Goal: Information Seeking & Learning: Learn about a topic

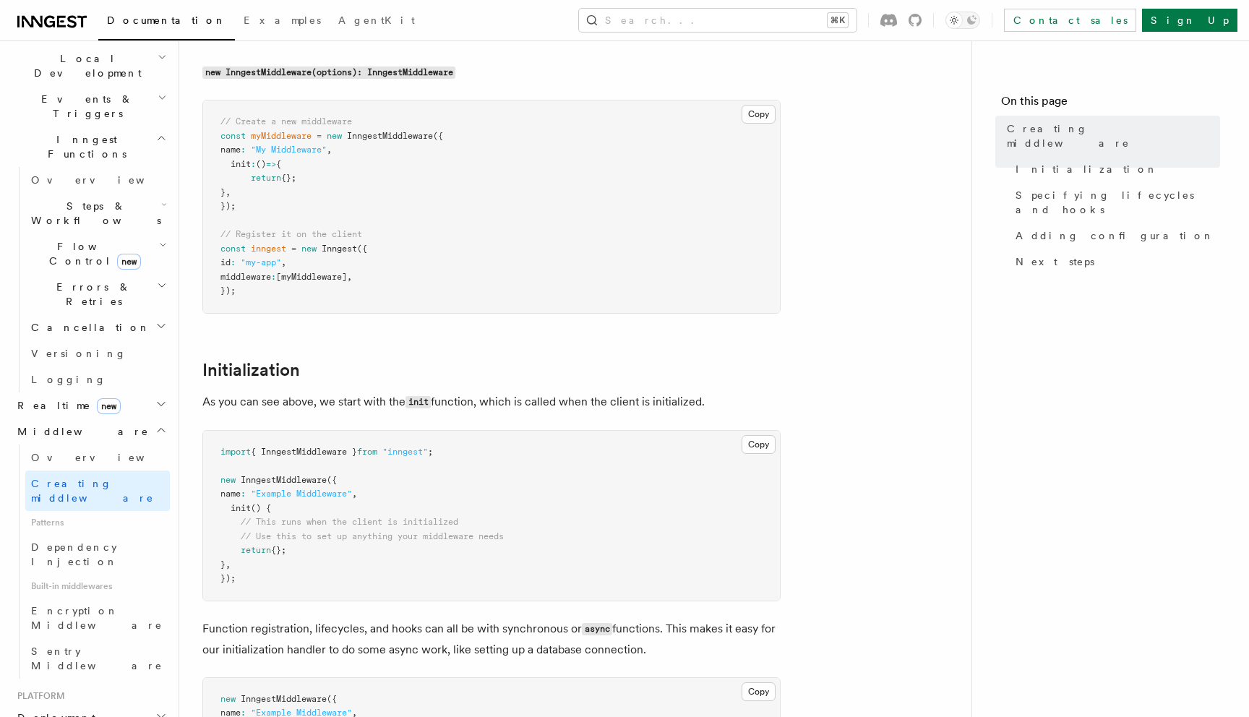
scroll to position [332, 0]
click at [134, 197] on h2 "Steps & Workflows" at bounding box center [97, 217] width 145 height 40
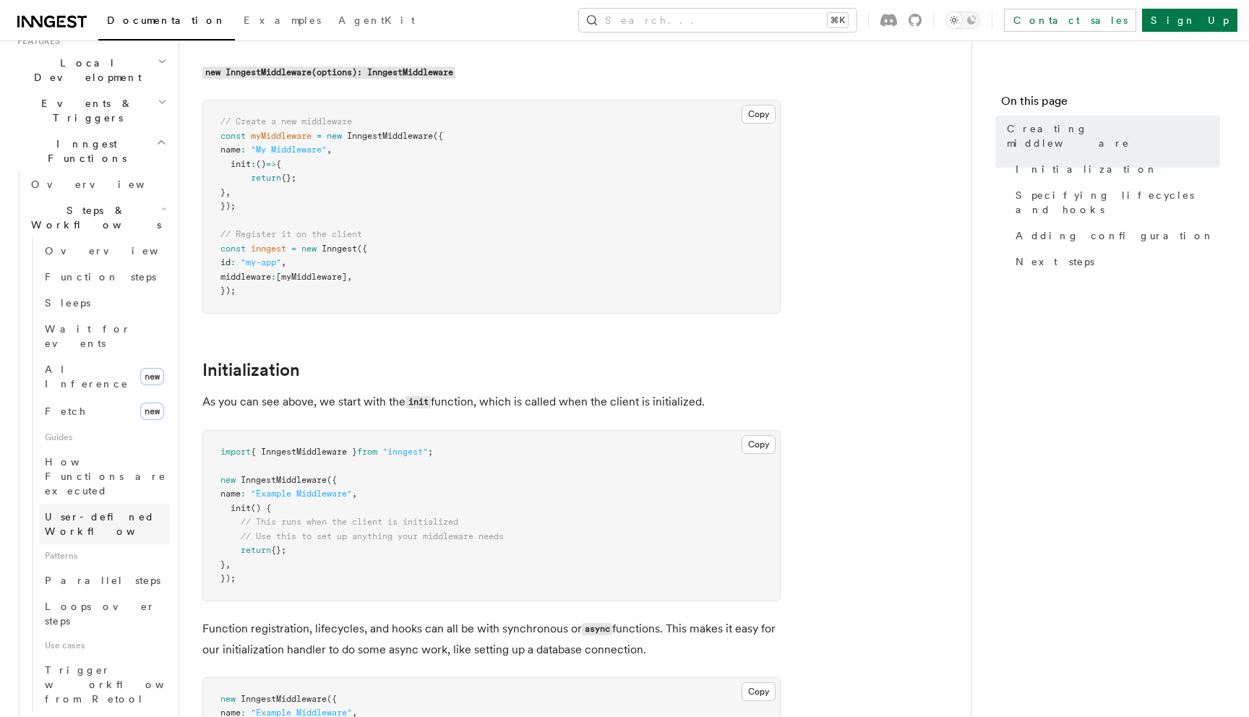
click at [82, 511] on span "User-defined Workflows" at bounding box center [110, 524] width 130 height 26
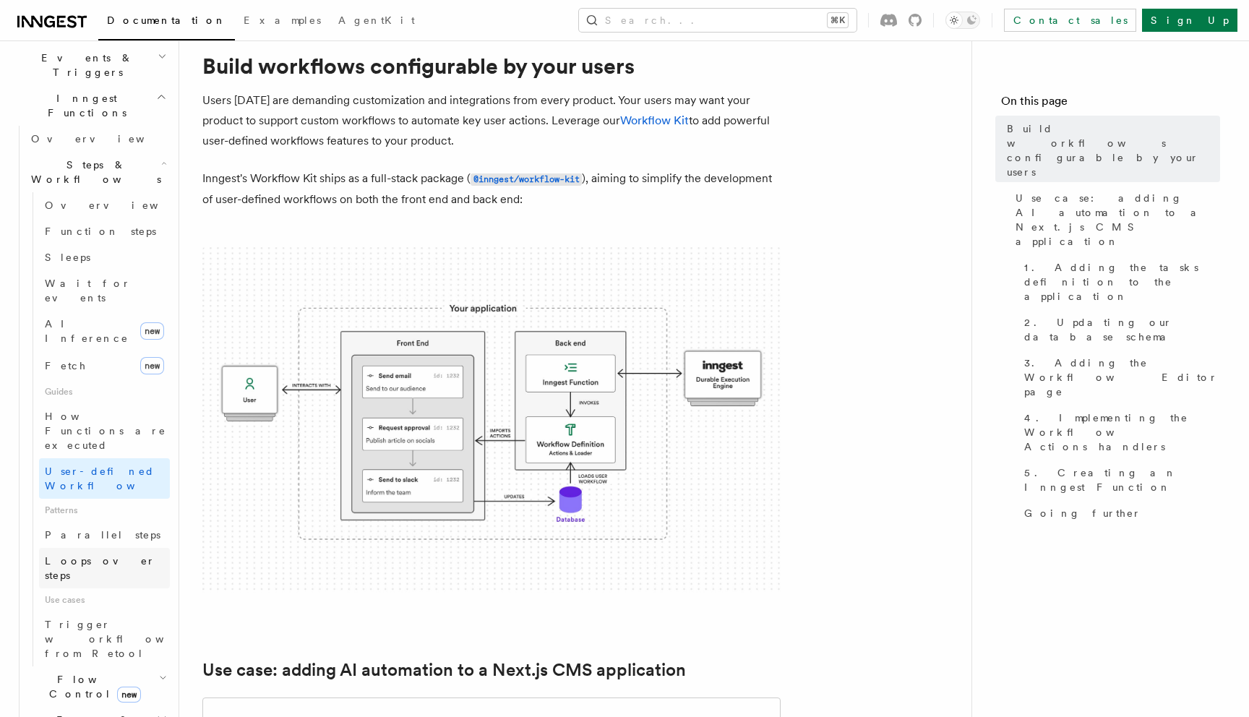
scroll to position [381, 0]
click at [134, 703] on h2 "Errors & Retries" at bounding box center [97, 723] width 145 height 40
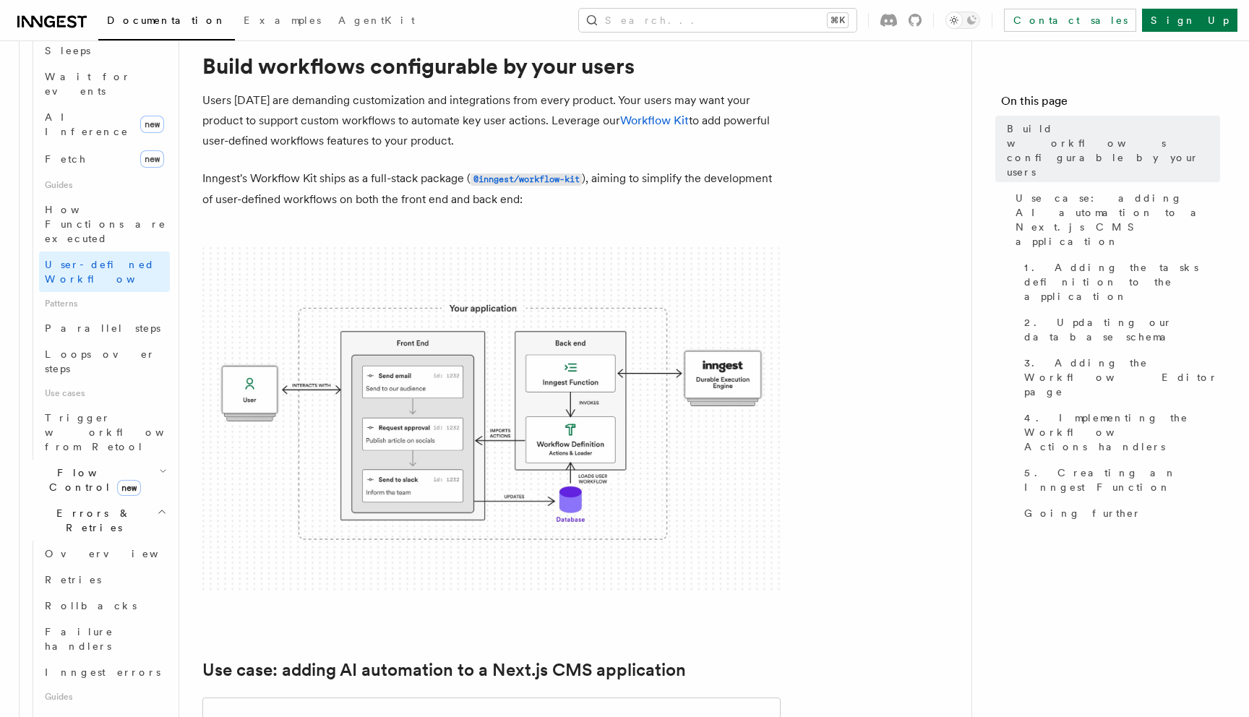
scroll to position [586, 0]
click at [87, 599] on span "Rollbacks" at bounding box center [91, 605] width 92 height 12
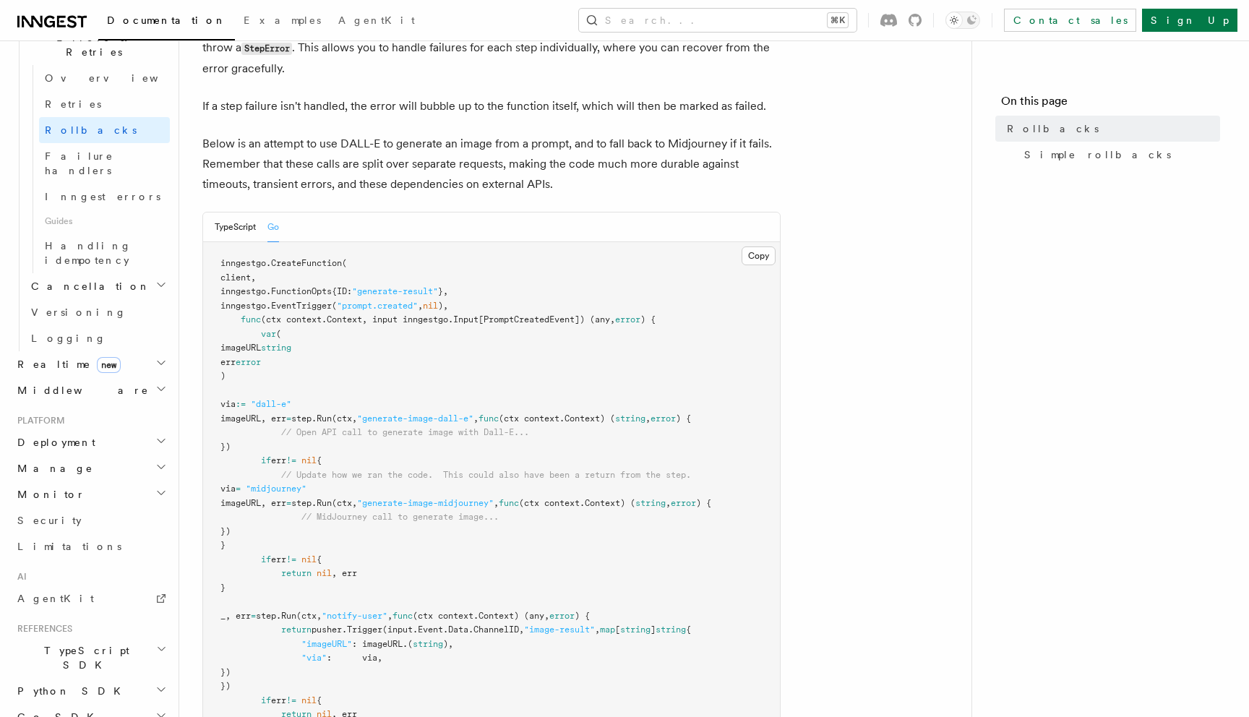
scroll to position [141, 0]
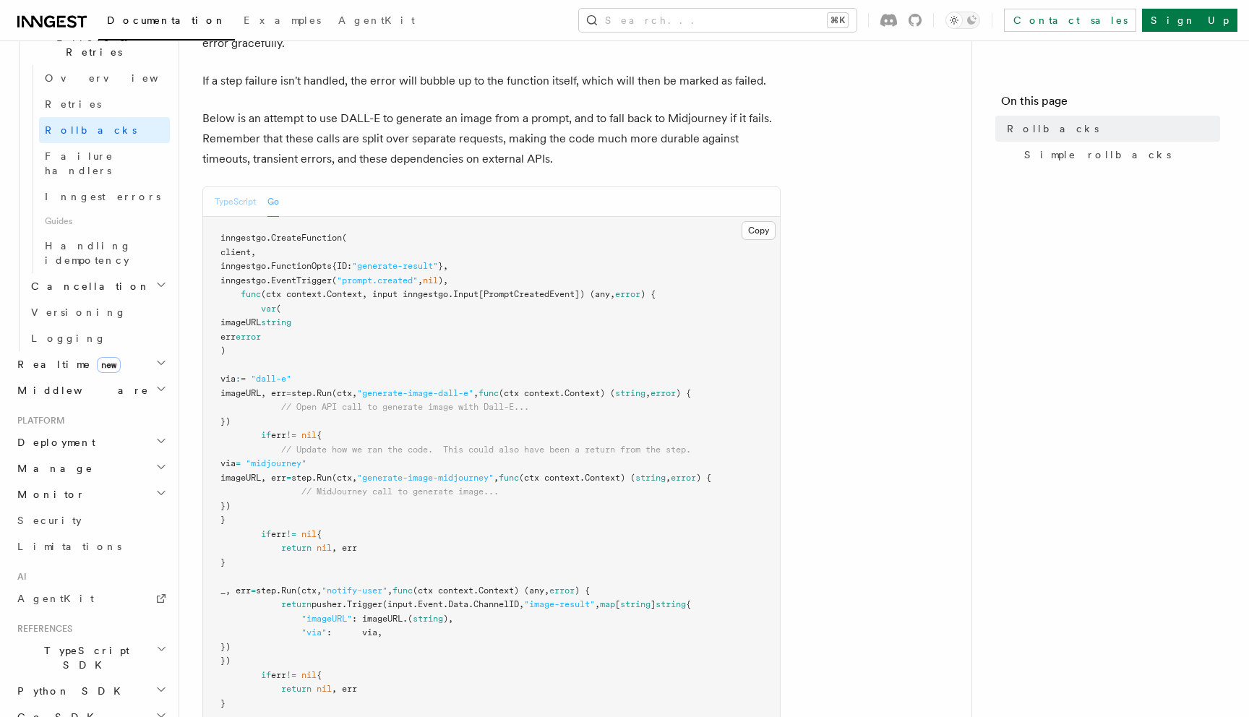
click at [247, 204] on button "TypeScript" at bounding box center [235, 202] width 41 height 30
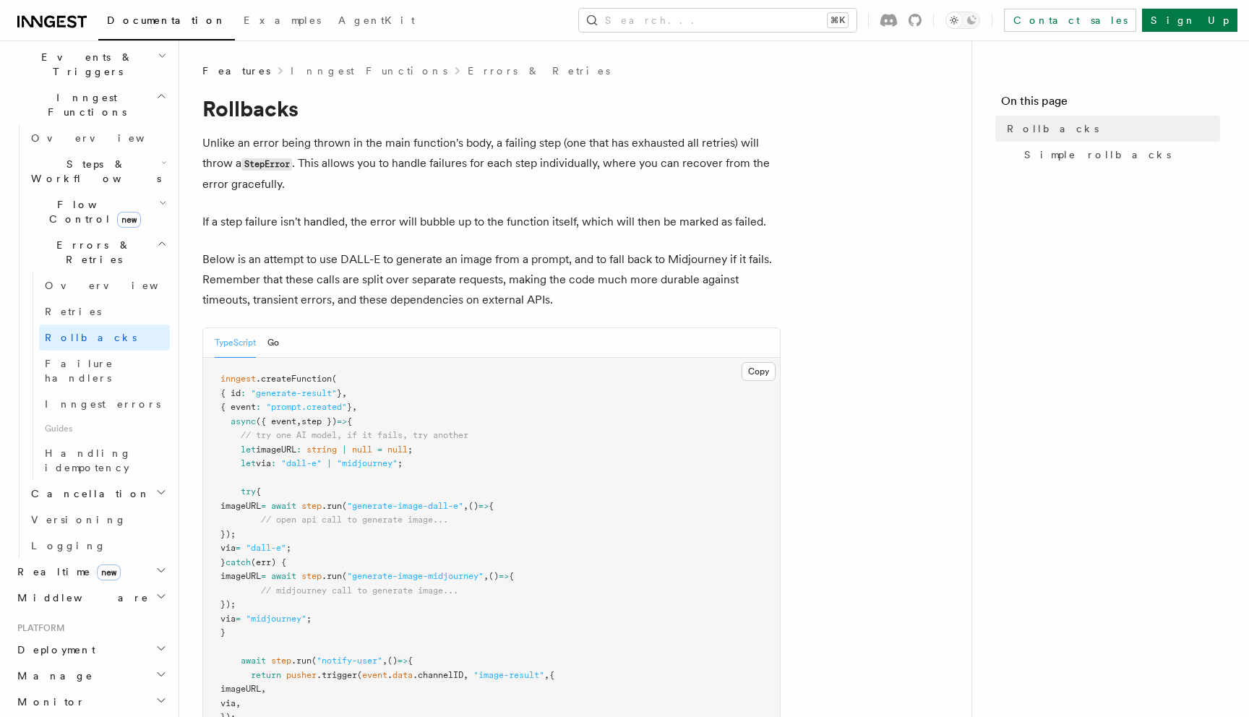
scroll to position [372, 0]
click at [95, 364] on span "Failure handlers" at bounding box center [79, 377] width 69 height 26
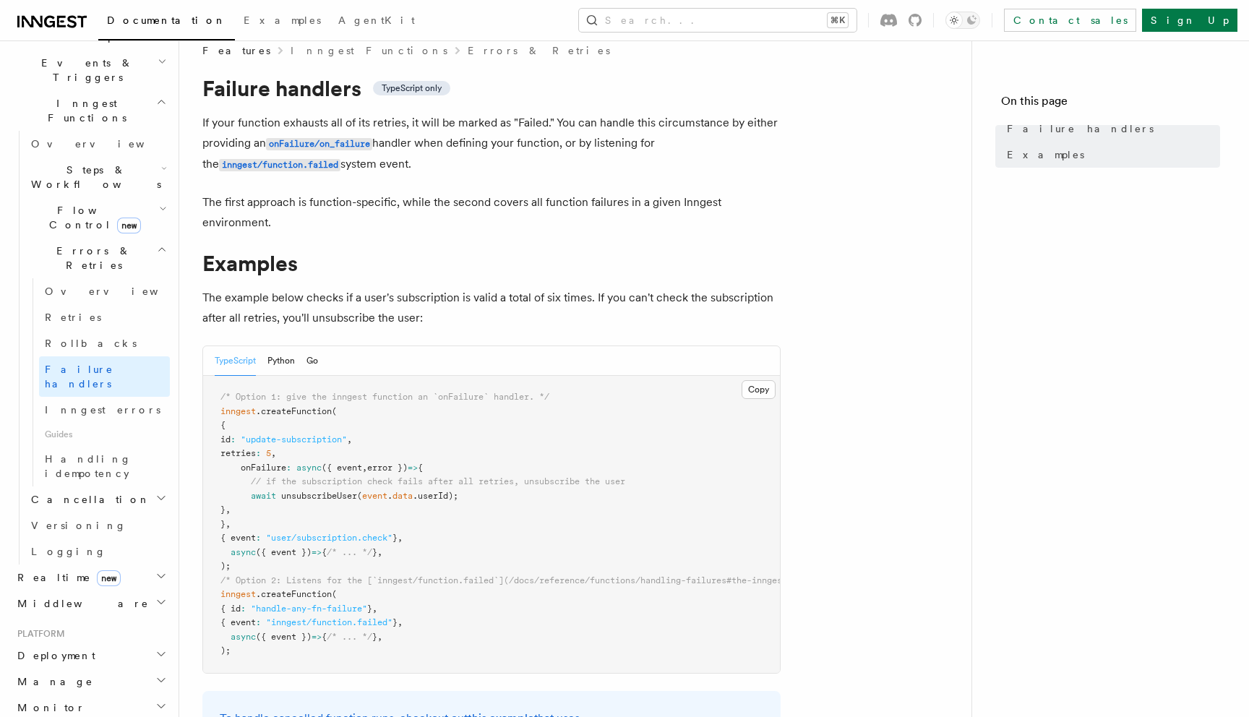
scroll to position [1, 0]
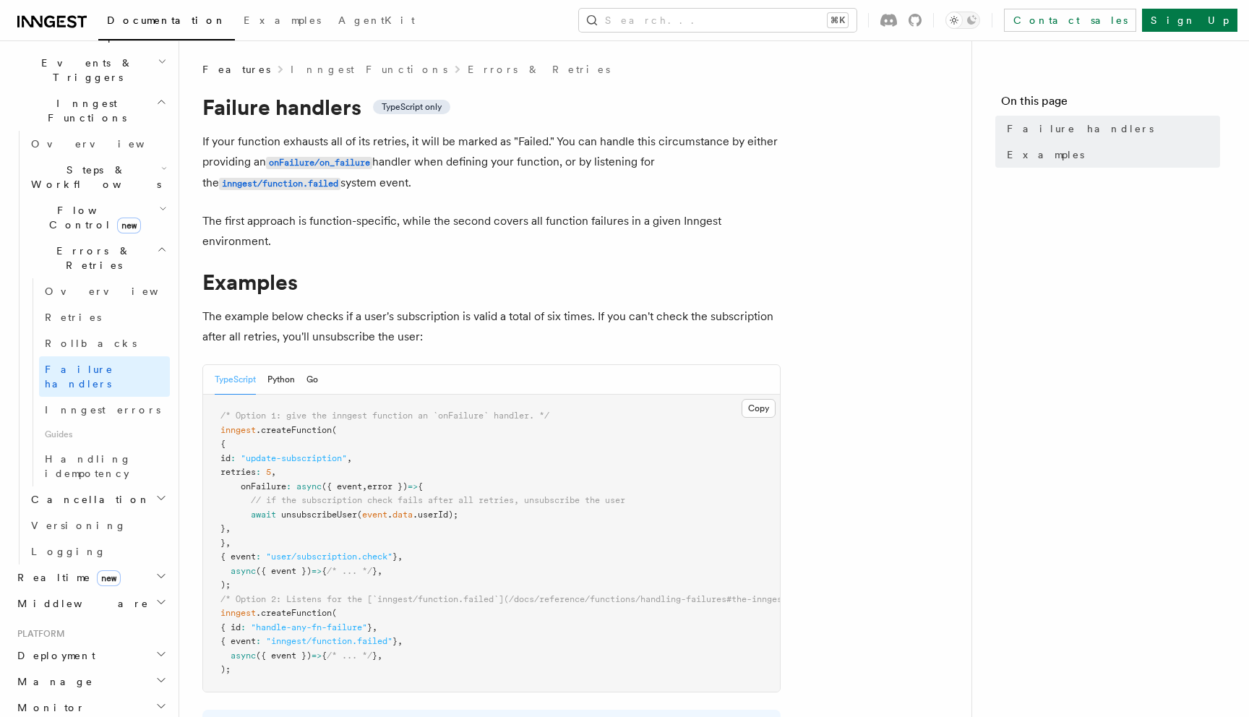
click at [159, 203] on icon "button" at bounding box center [163, 209] width 8 height 12
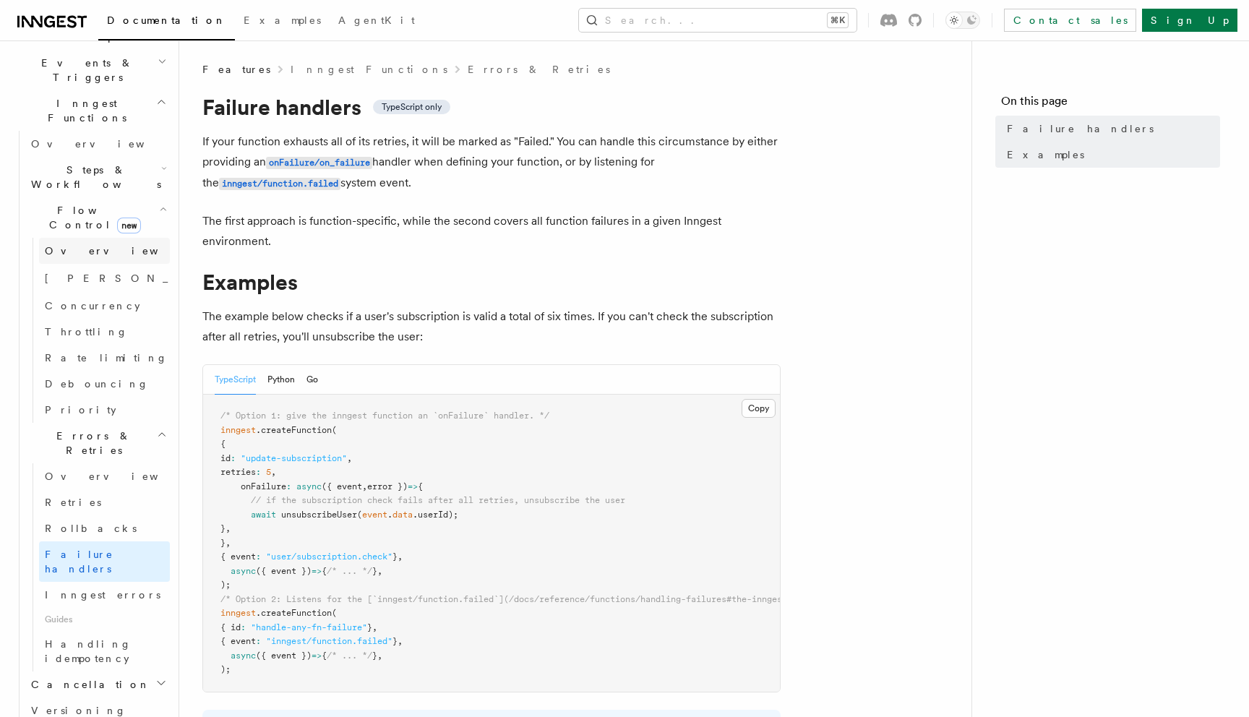
click at [93, 238] on link "Overview" at bounding box center [104, 251] width 131 height 26
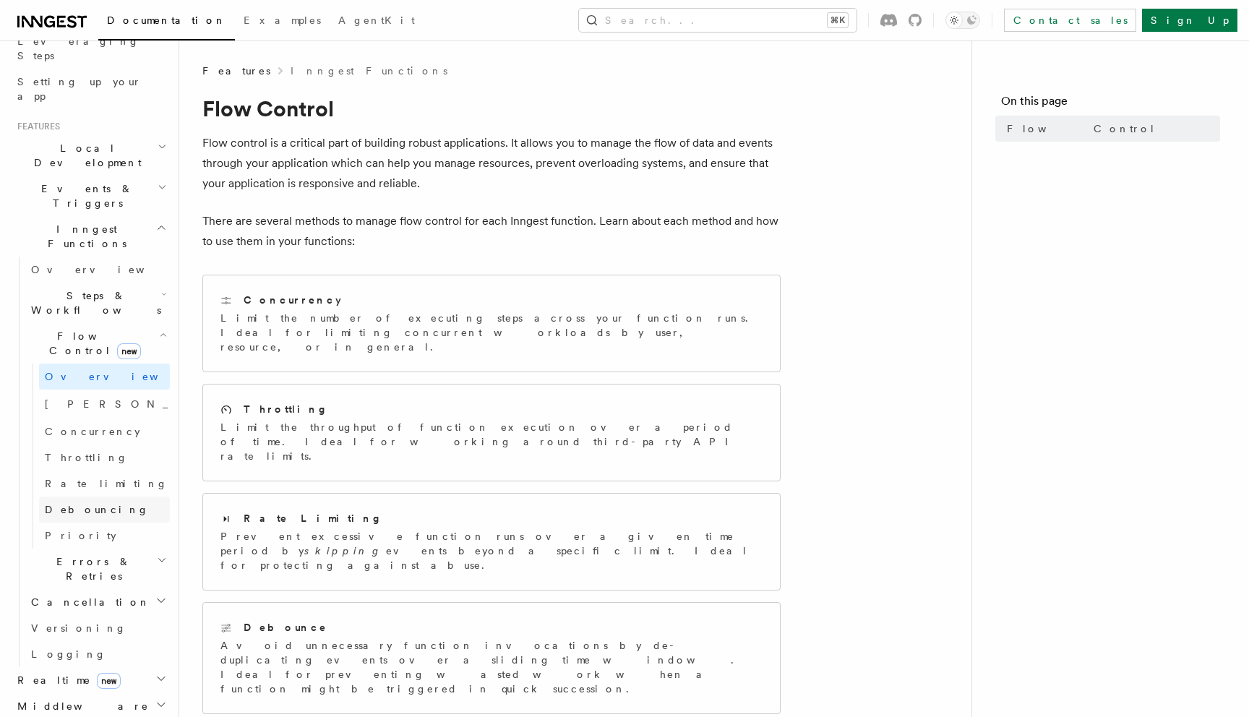
scroll to position [213, 0]
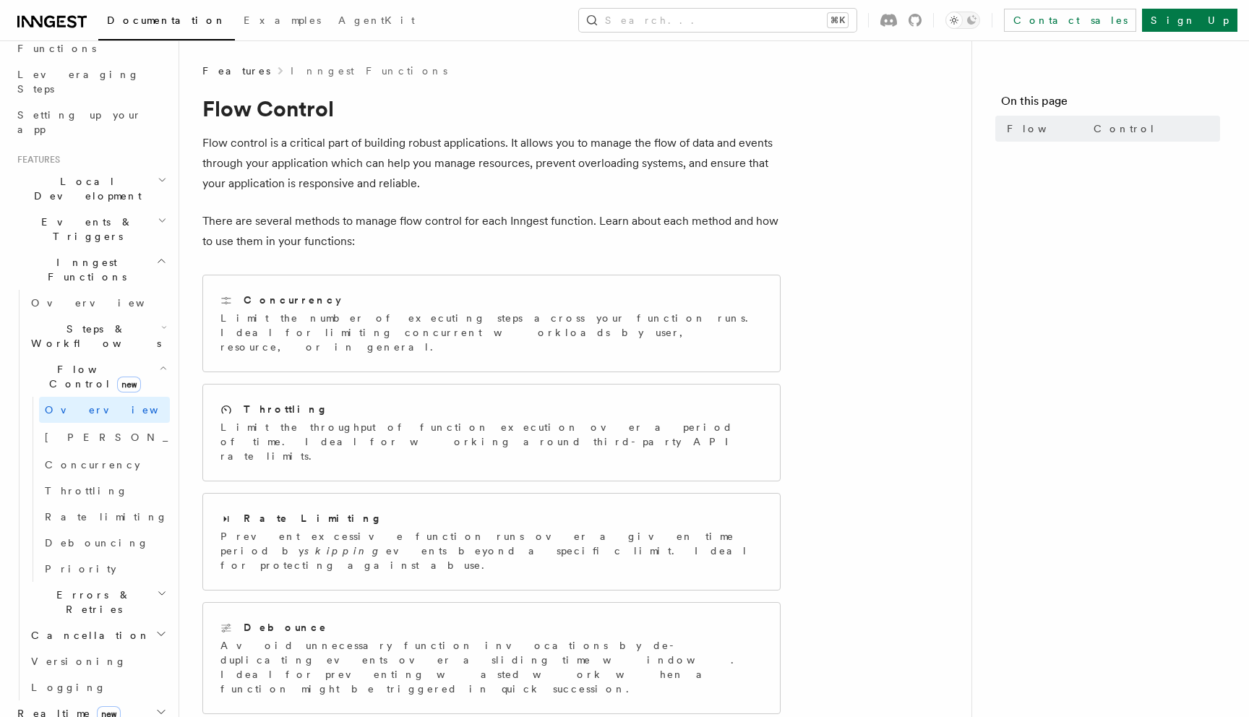
click at [102, 322] on span "Steps & Workflows" at bounding box center [93, 336] width 136 height 29
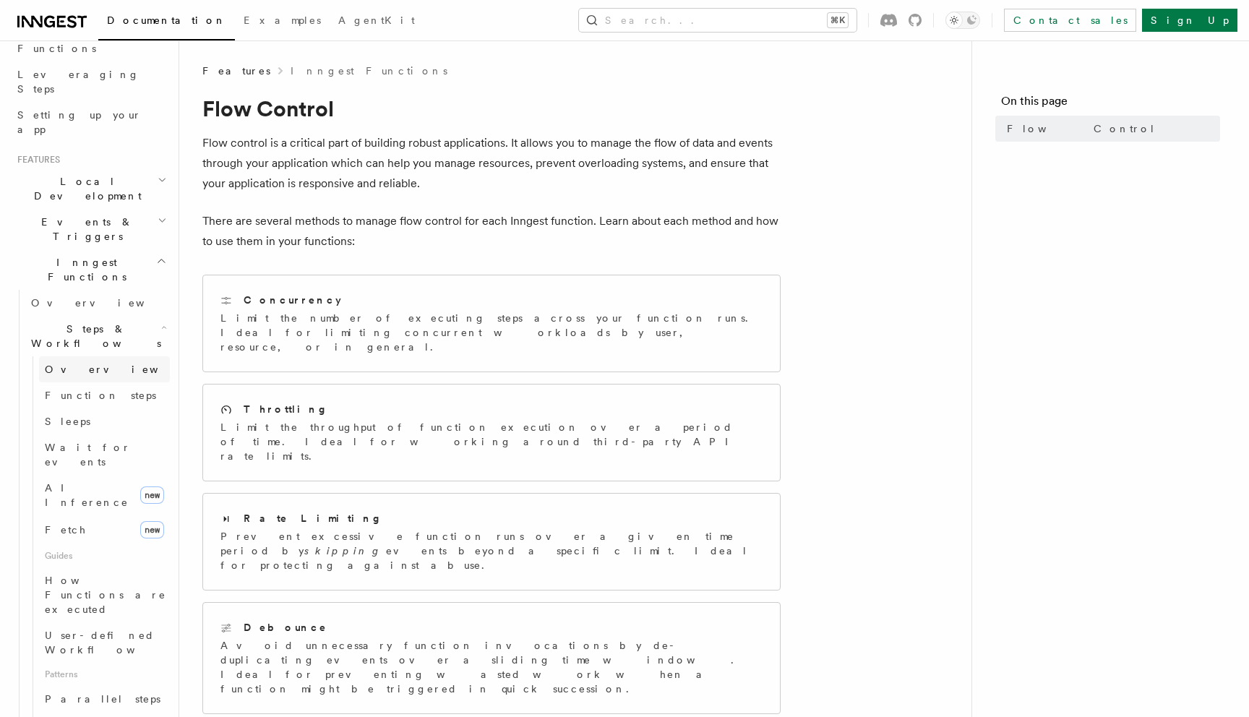
click at [87, 362] on span "Overview" at bounding box center [119, 369] width 149 height 14
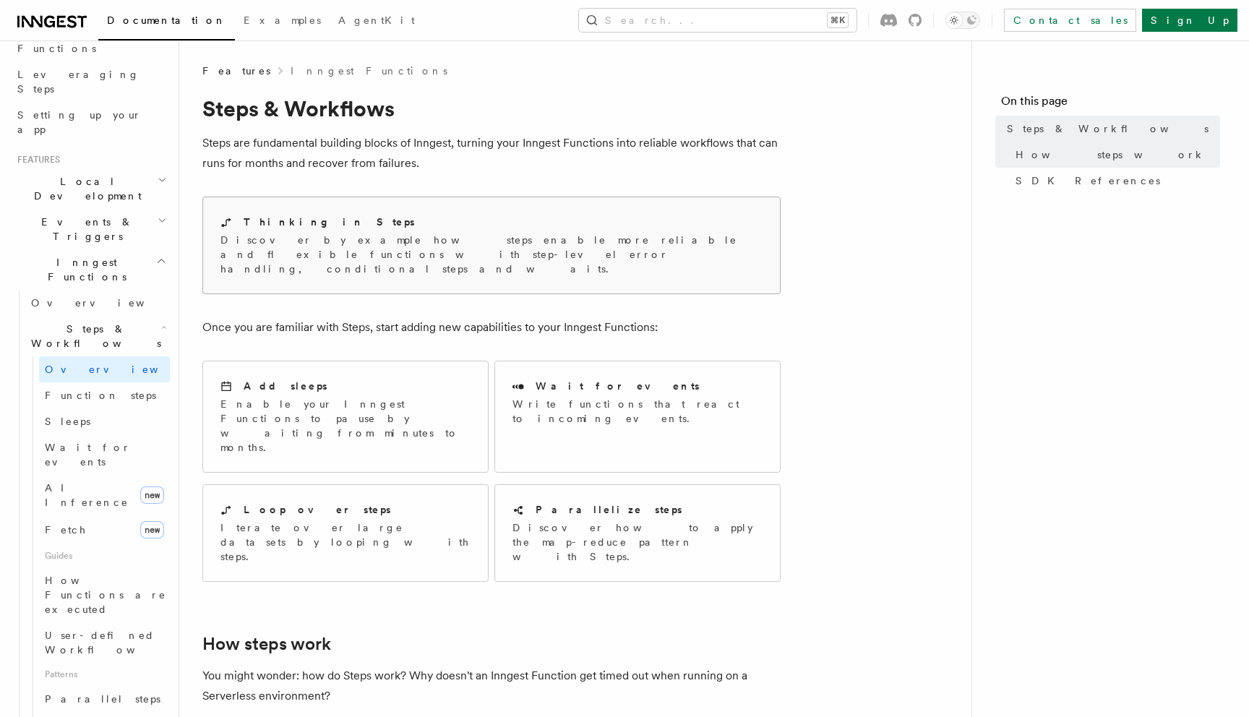
click at [481, 223] on div "Thinking in Steps" at bounding box center [491, 222] width 542 height 15
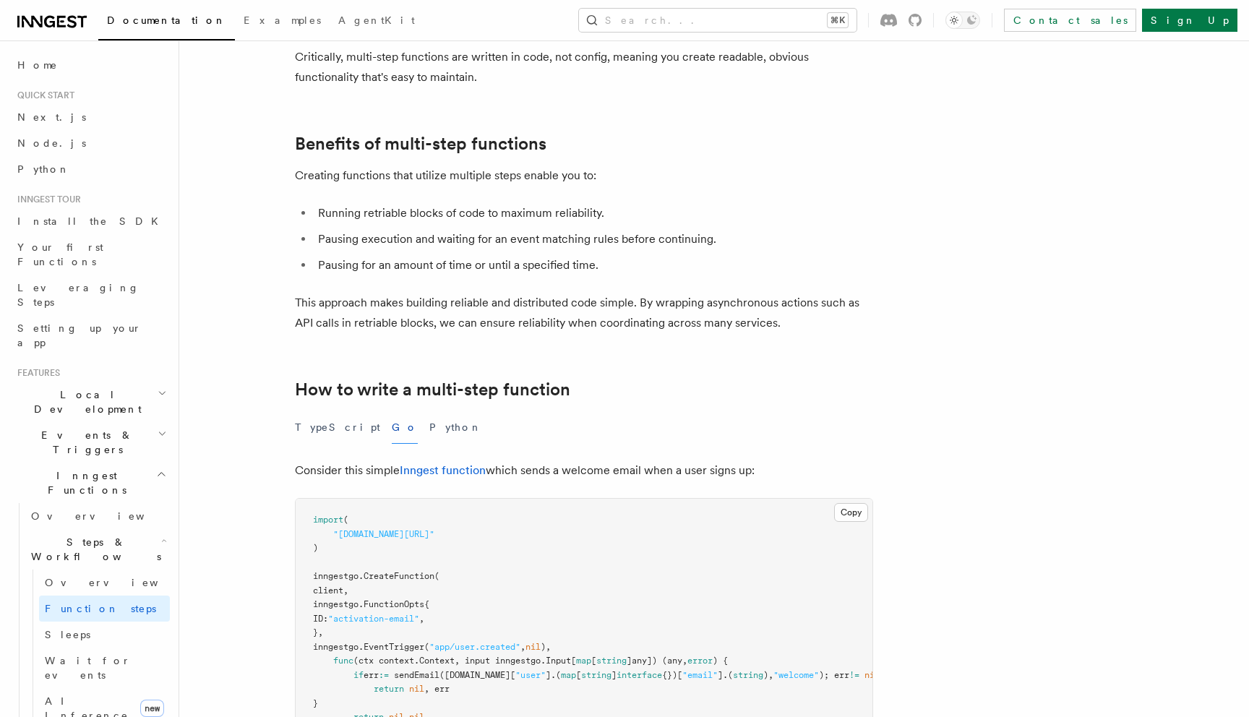
scroll to position [317, 0]
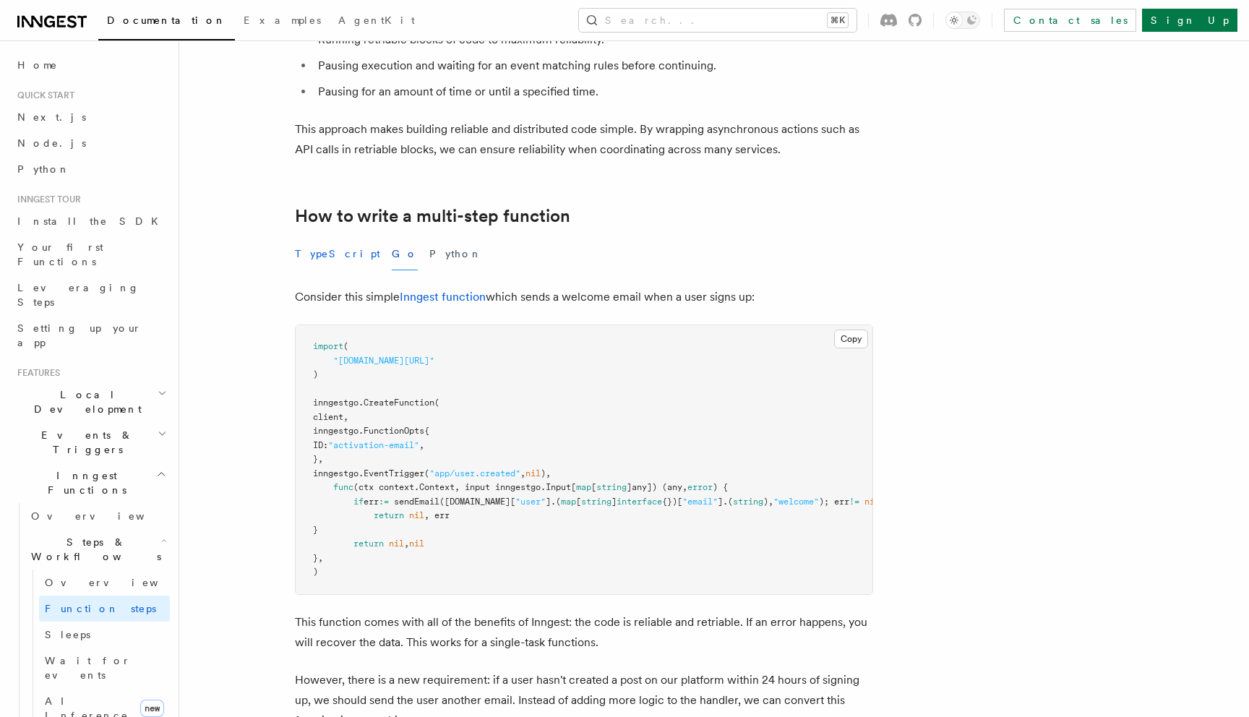
click at [330, 259] on button "TypeScript" at bounding box center [337, 254] width 85 height 33
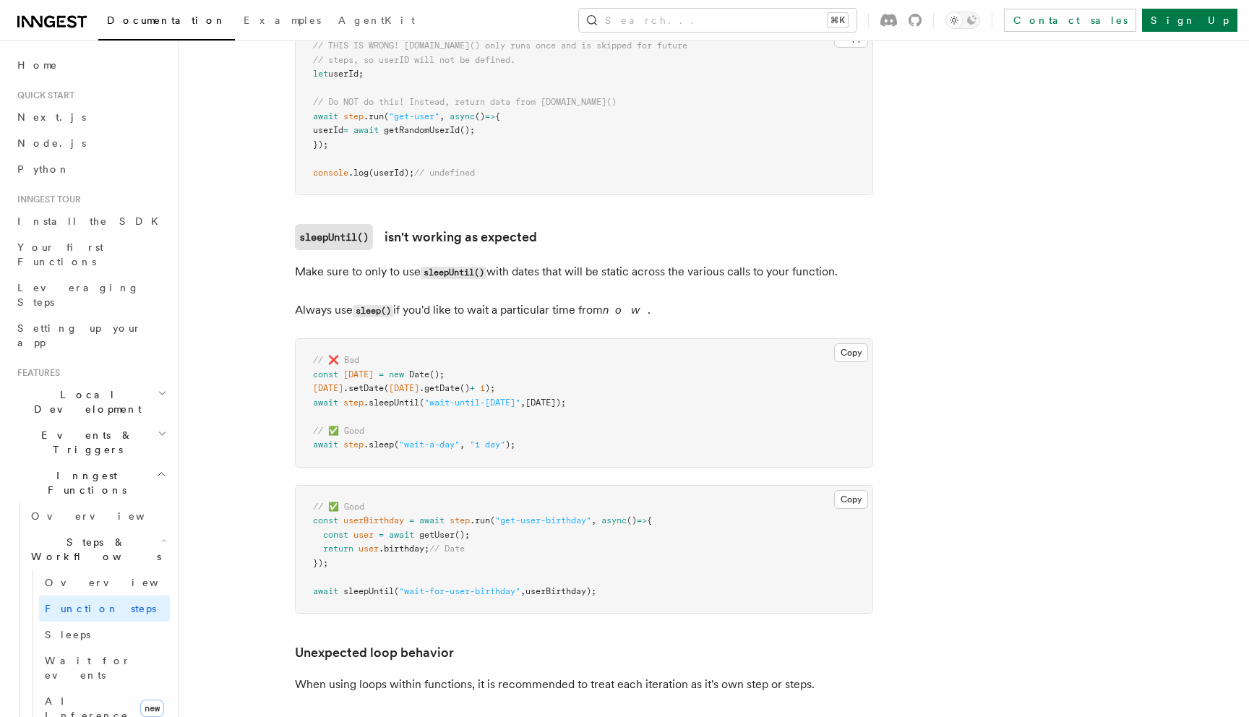
scroll to position [4048, 0]
click at [59, 688] on link "AI Inference new" at bounding box center [104, 708] width 131 height 40
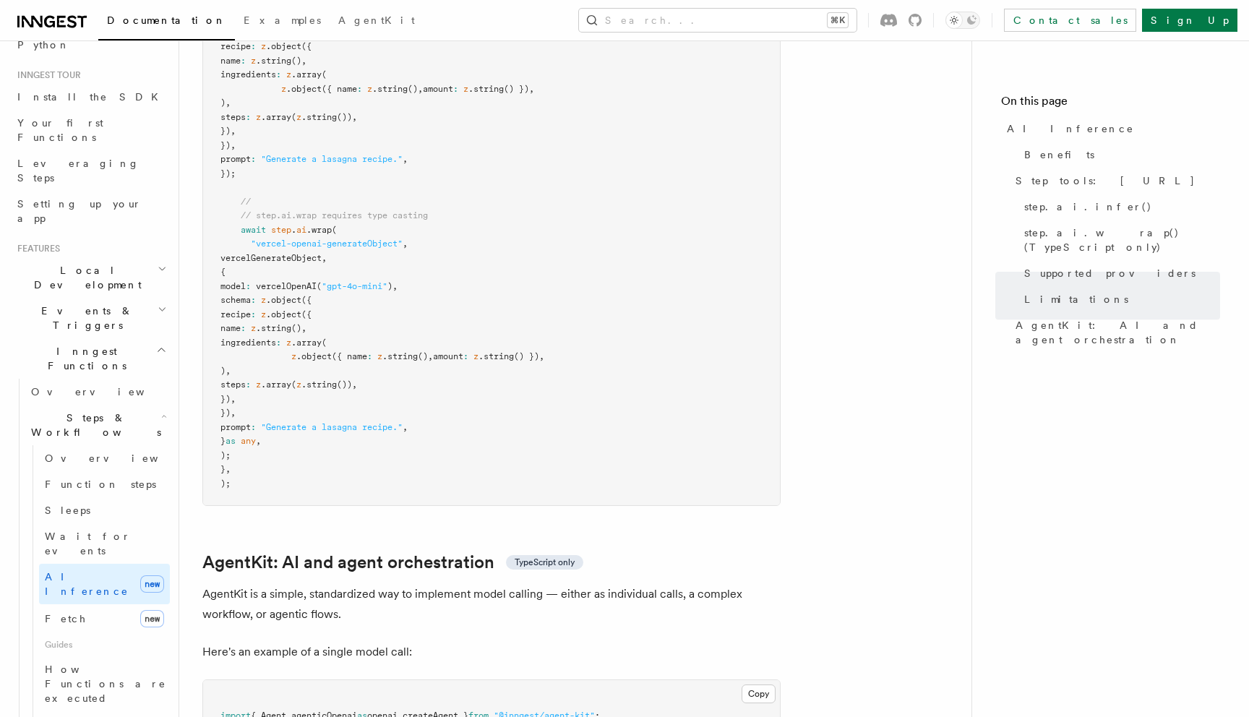
scroll to position [3796, 0]
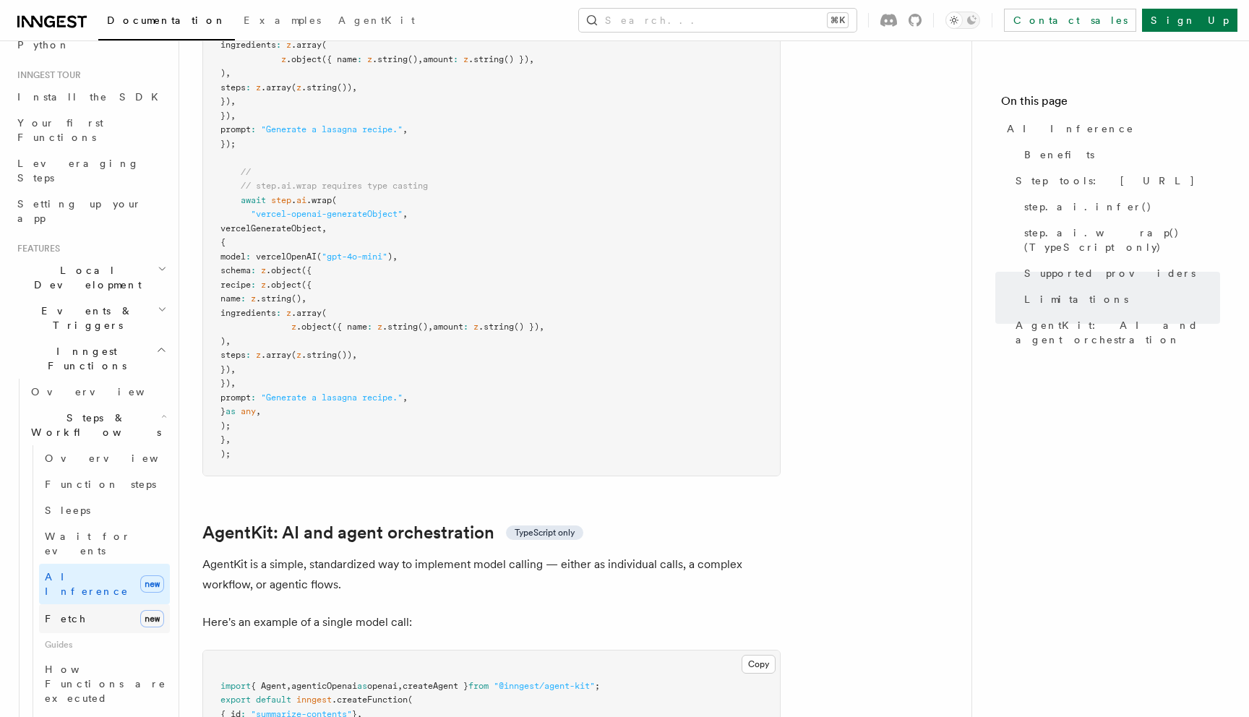
click at [80, 604] on link "Fetch new" at bounding box center [104, 618] width 131 height 29
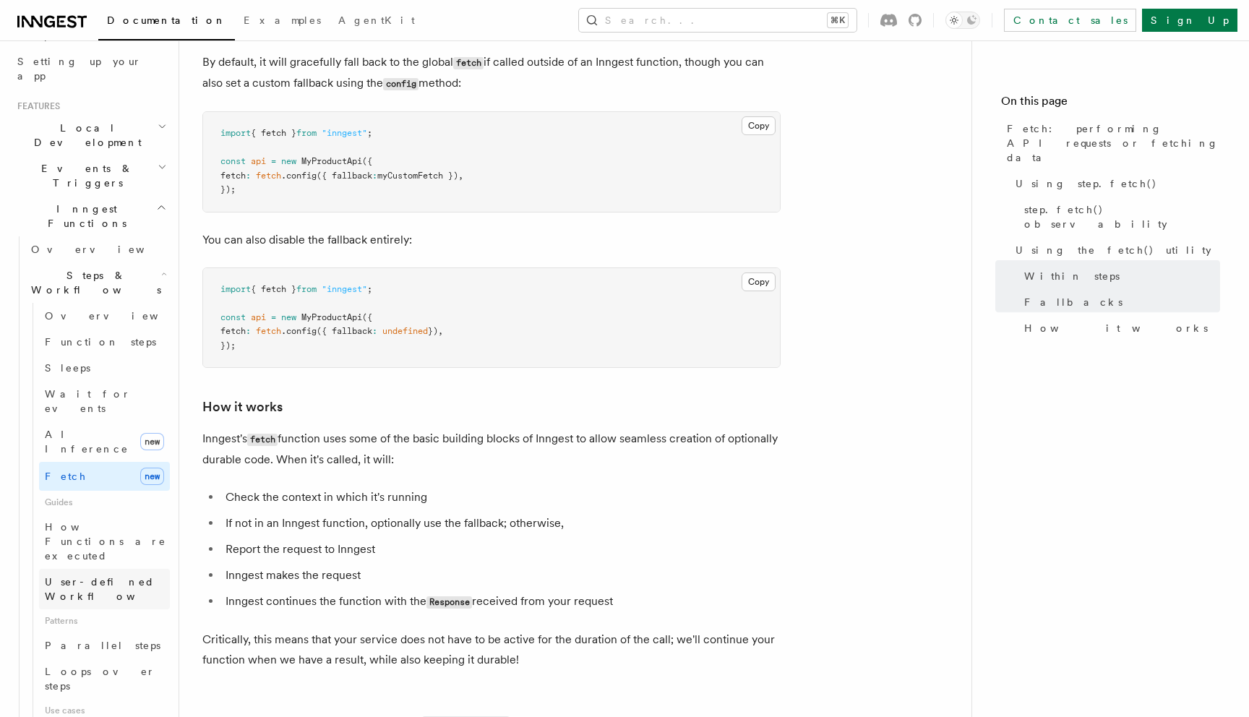
scroll to position [270, 0]
click at [85, 518] on span "How Functions are executed" at bounding box center [105, 538] width 121 height 40
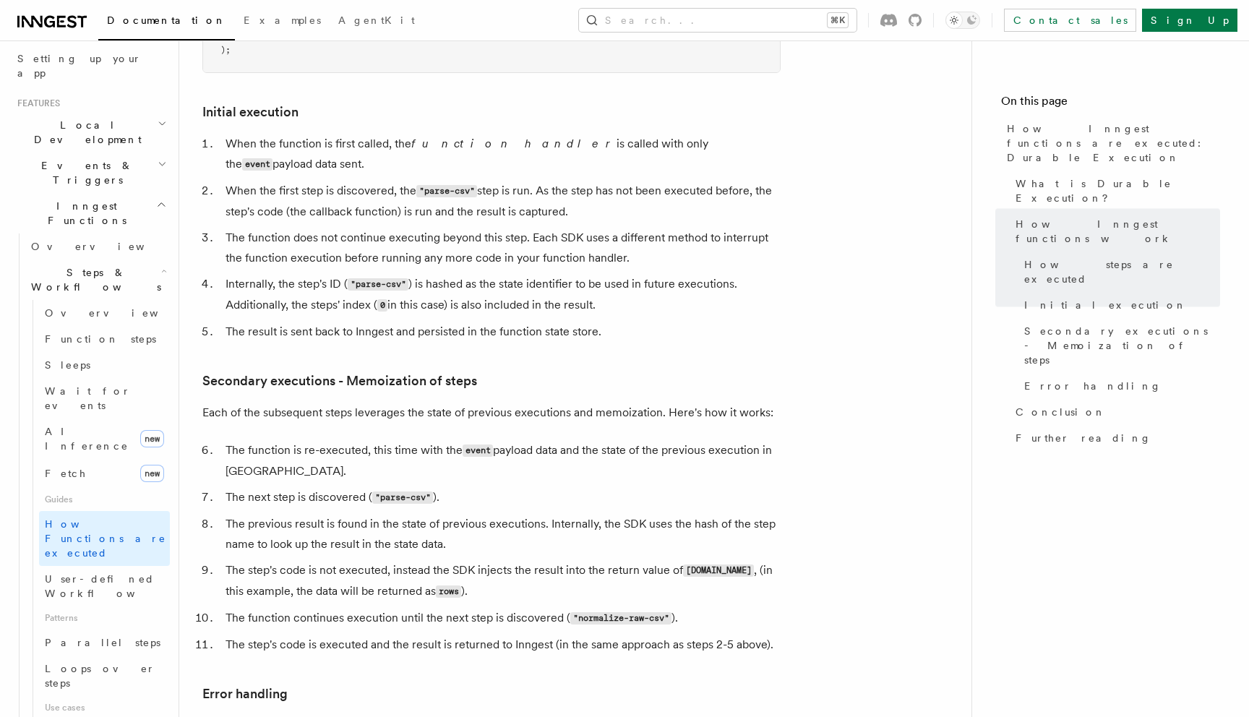
scroll to position [1749, 0]
